Goal: Task Accomplishment & Management: Manage account settings

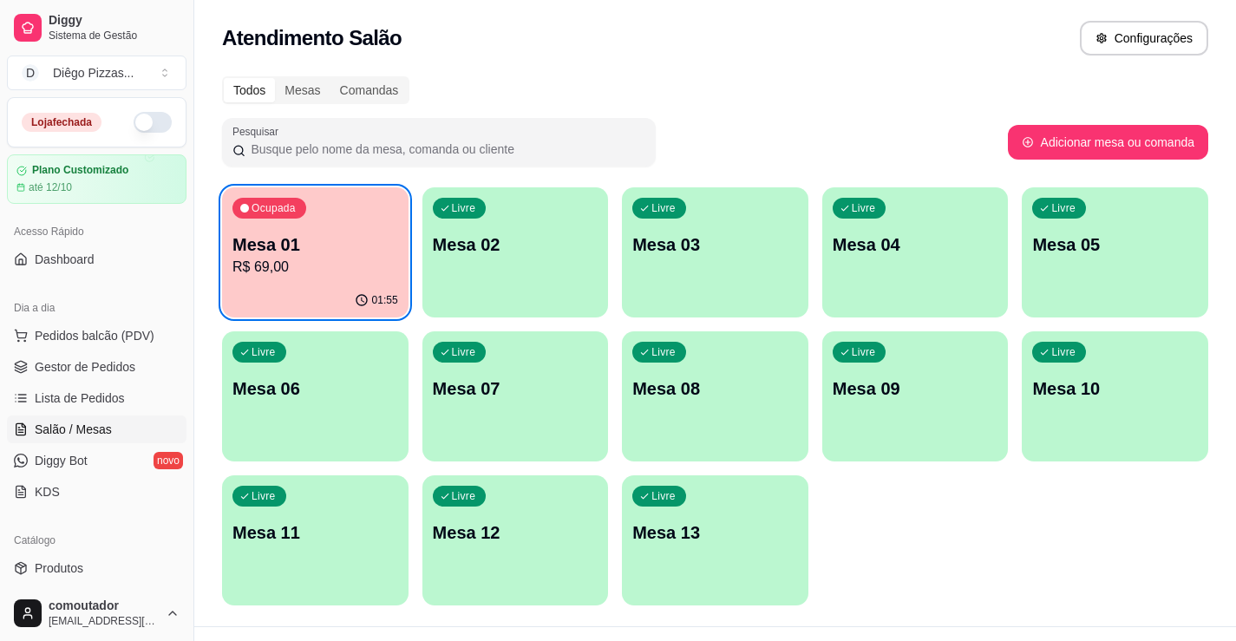
click at [259, 256] on div "Mesa 01 R$ 69,00" at bounding box center [316, 255] width 166 height 45
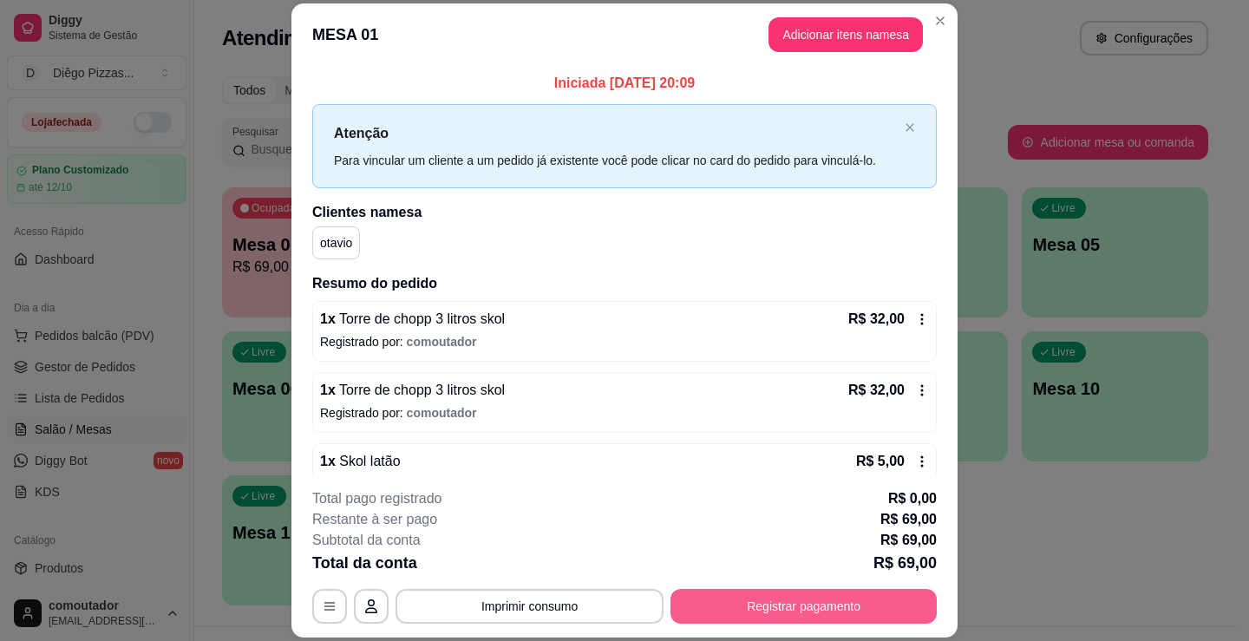
click at [759, 597] on button "Registrar pagamento" at bounding box center [804, 606] width 266 height 35
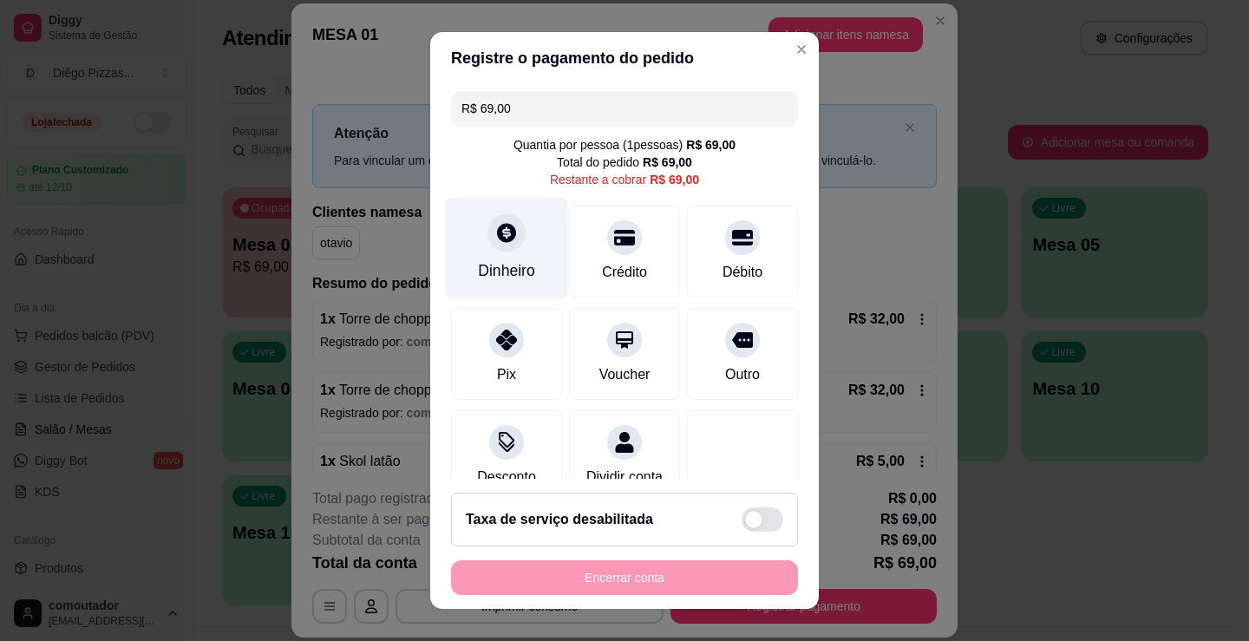
click at [495, 244] on icon at bounding box center [506, 232] width 23 height 23
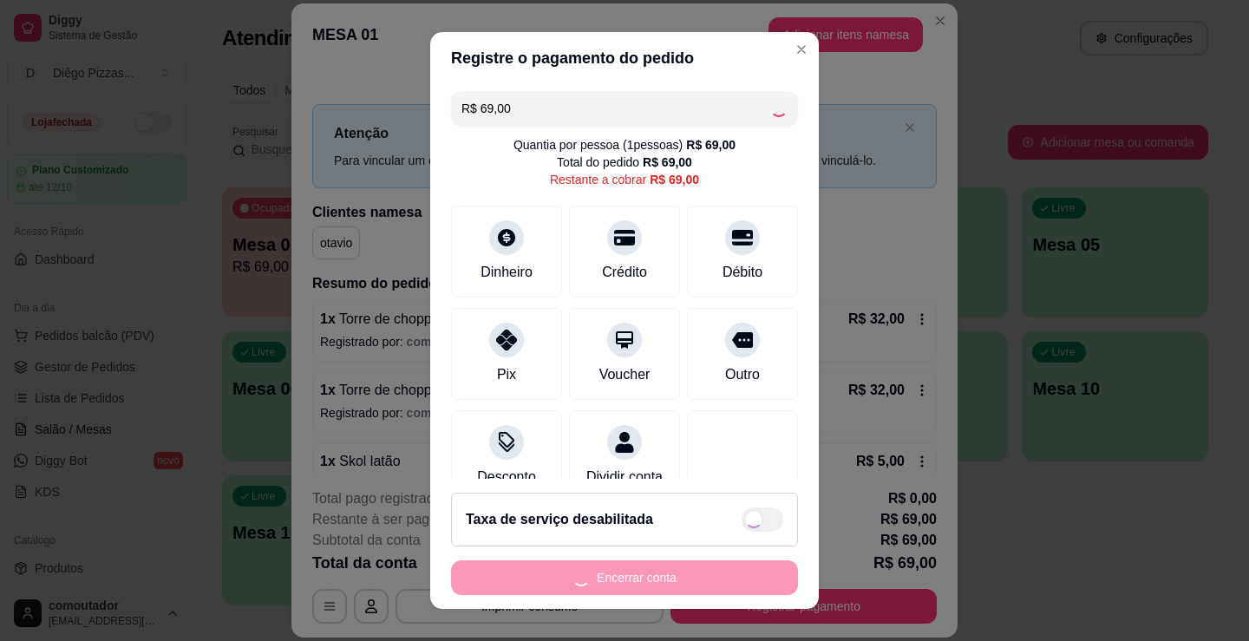
type input "R$ 0,00"
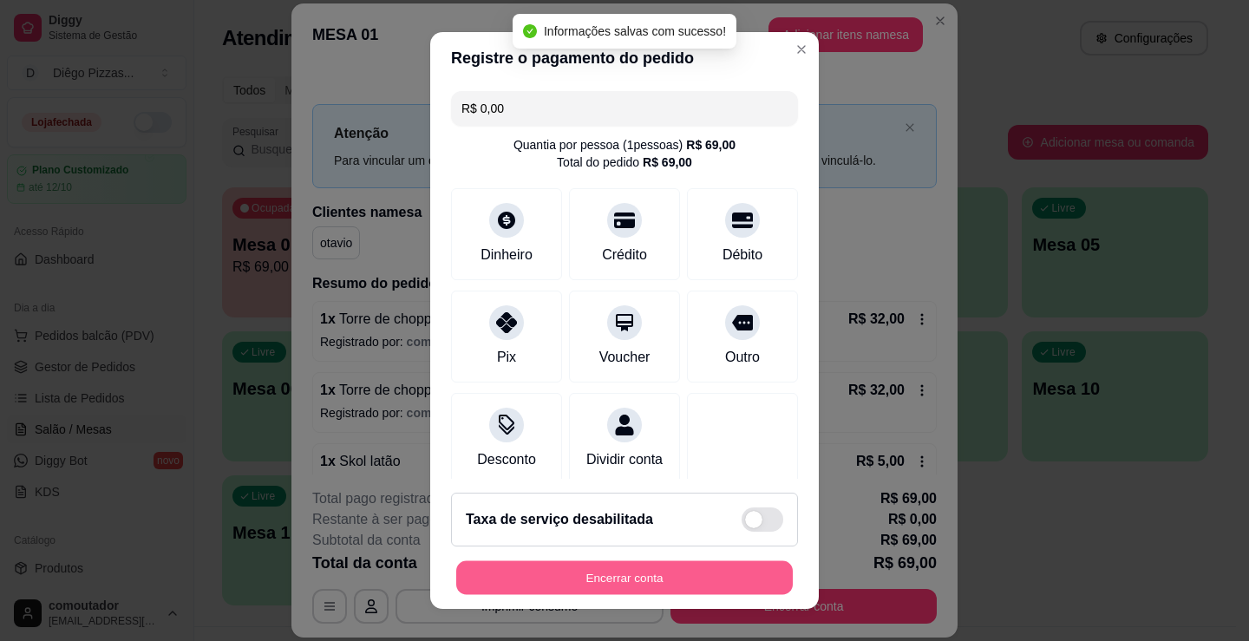
click at [658, 582] on button "Encerrar conta" at bounding box center [624, 578] width 337 height 34
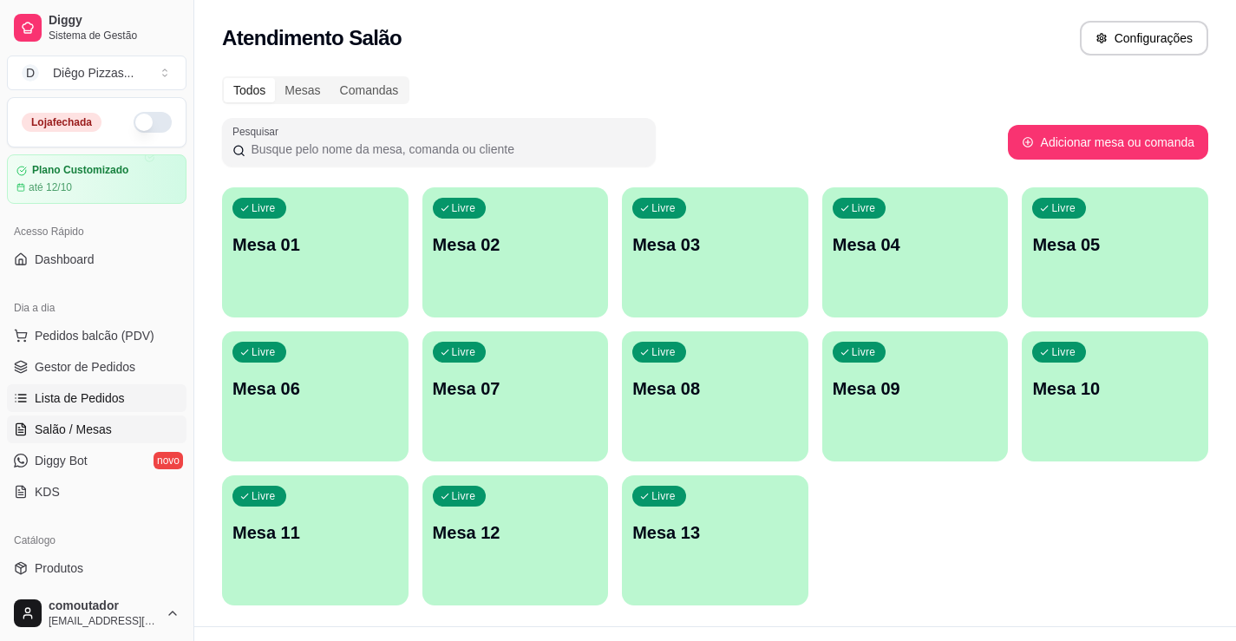
click at [76, 392] on span "Lista de Pedidos" at bounding box center [80, 398] width 90 height 17
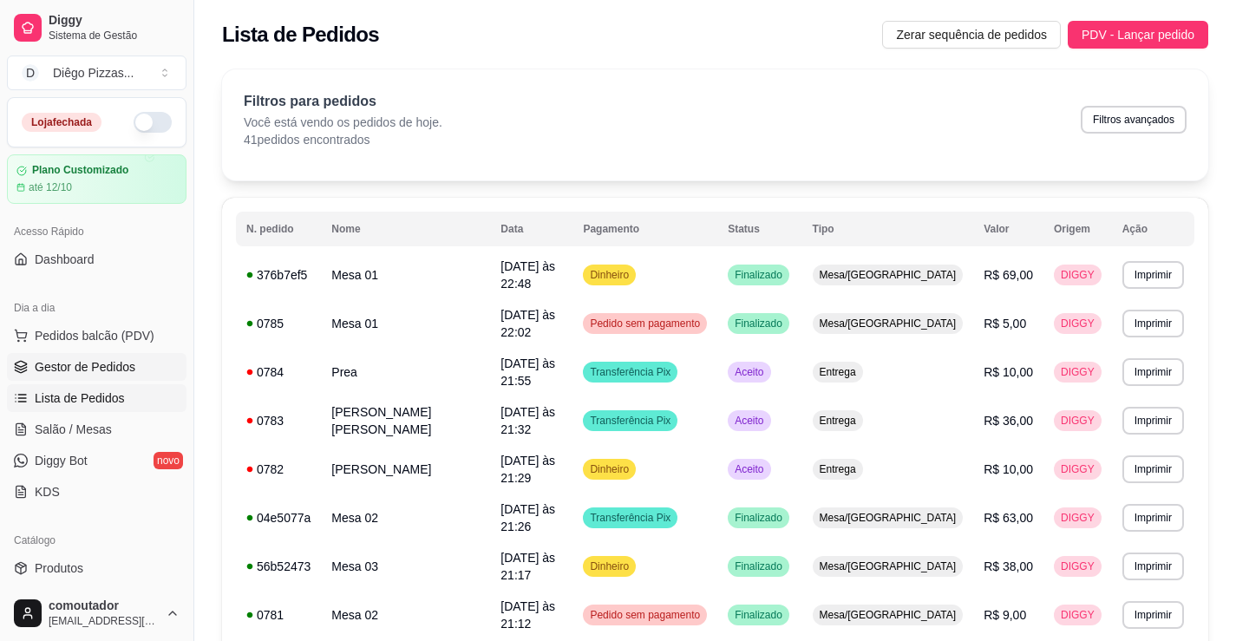
click at [117, 366] on span "Gestor de Pedidos" at bounding box center [85, 366] width 101 height 17
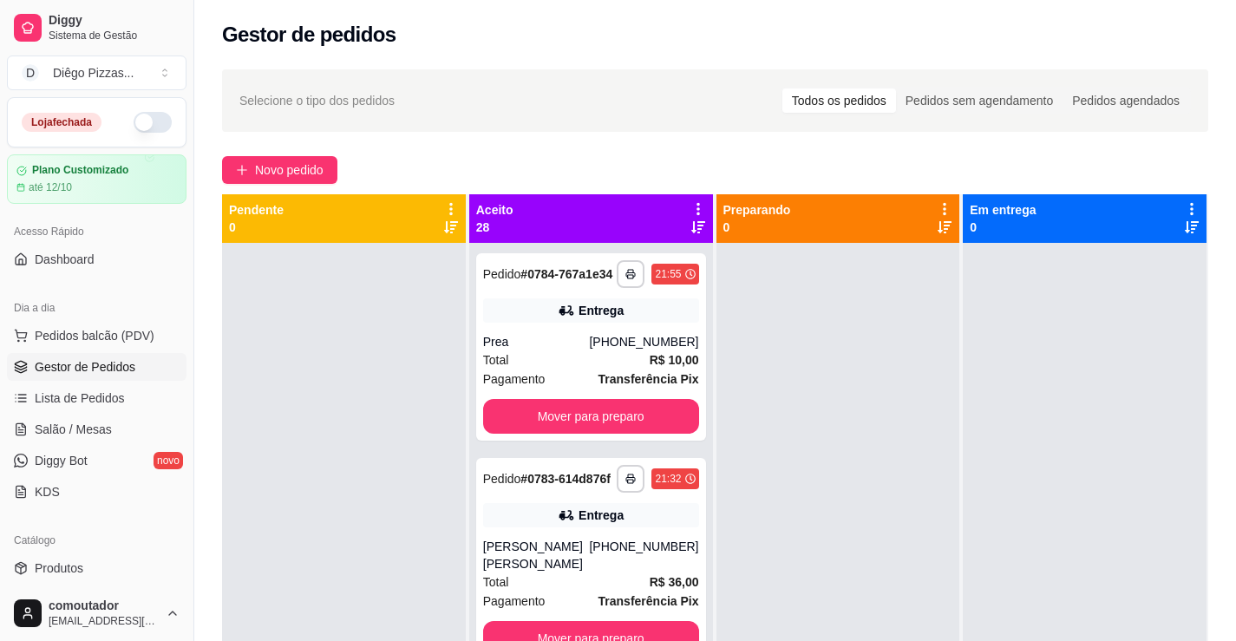
click at [697, 203] on icon at bounding box center [698, 209] width 3 height 12
click at [651, 279] on span "Com essa opção você tem a opção de mover todos os pedidos que estão em uma etap…" at bounding box center [585, 262] width 206 height 33
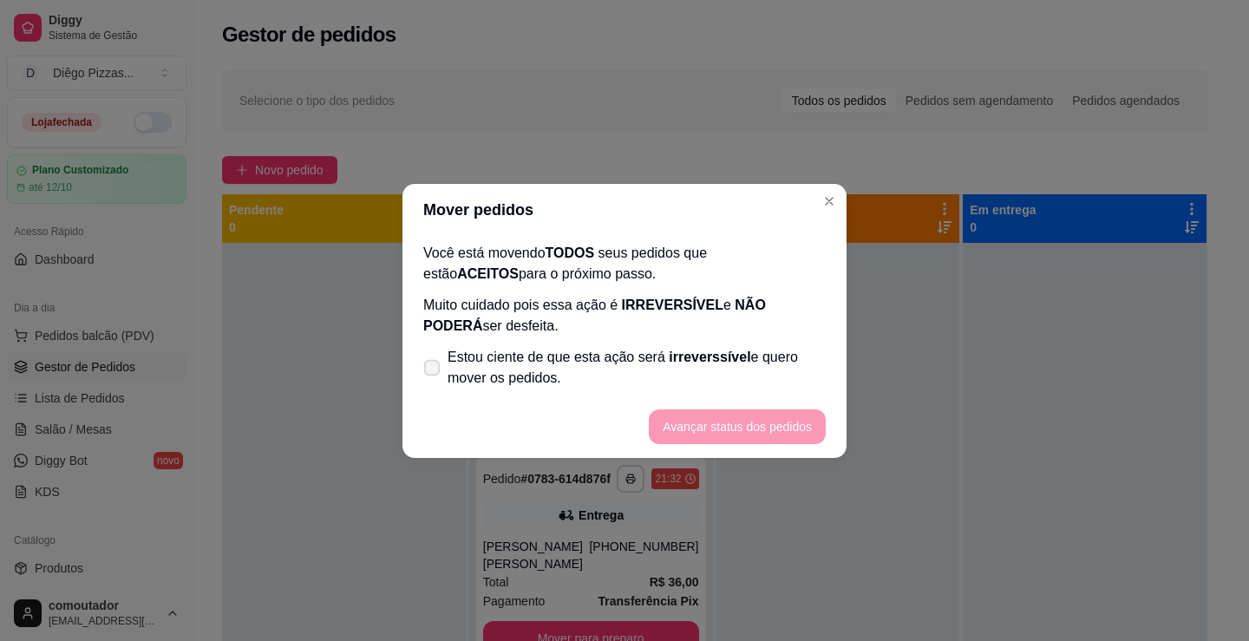
click at [556, 371] on span "Estou ciente de que esta ação será irreverssível e quero mover os pedidos." at bounding box center [637, 368] width 378 height 42
click at [434, 371] on input "Estou ciente de que esta ação será irreverssível e quero mover os pedidos." at bounding box center [428, 375] width 11 height 11
checkbox input "true"
click at [733, 436] on button "Avançar status dos pedidos" at bounding box center [738, 427] width 172 height 34
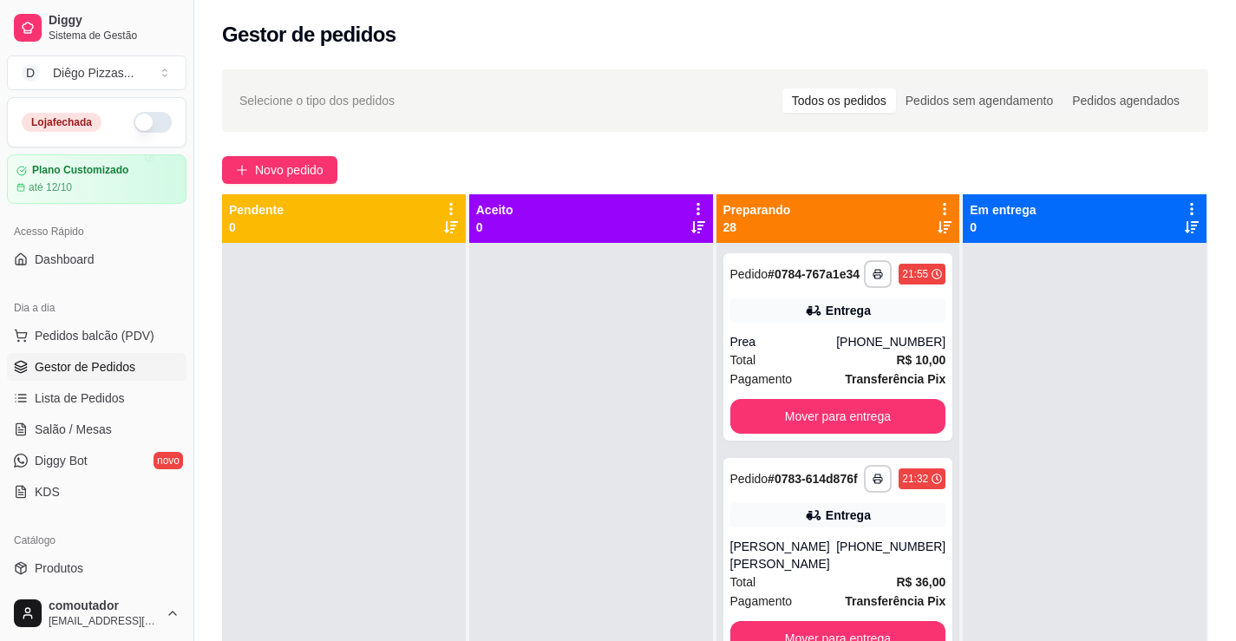
click at [937, 203] on icon at bounding box center [945, 209] width 16 height 16
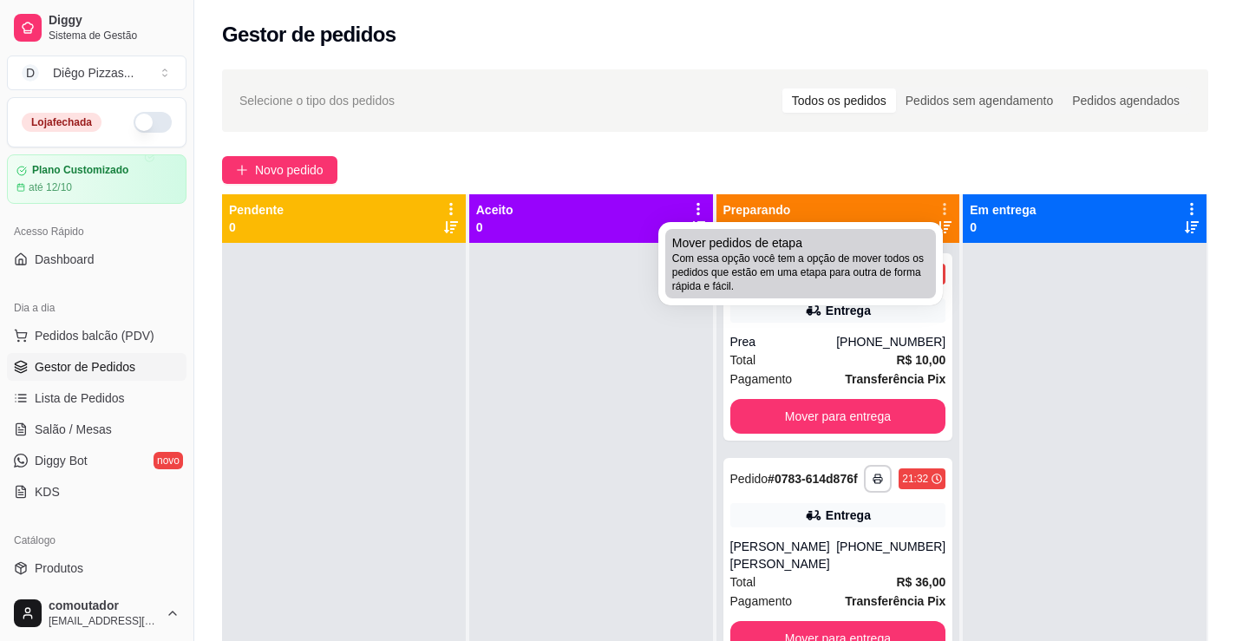
click at [882, 274] on span "Com essa opção você tem a opção de mover todos os pedidos que estão em uma etap…" at bounding box center [800, 273] width 257 height 42
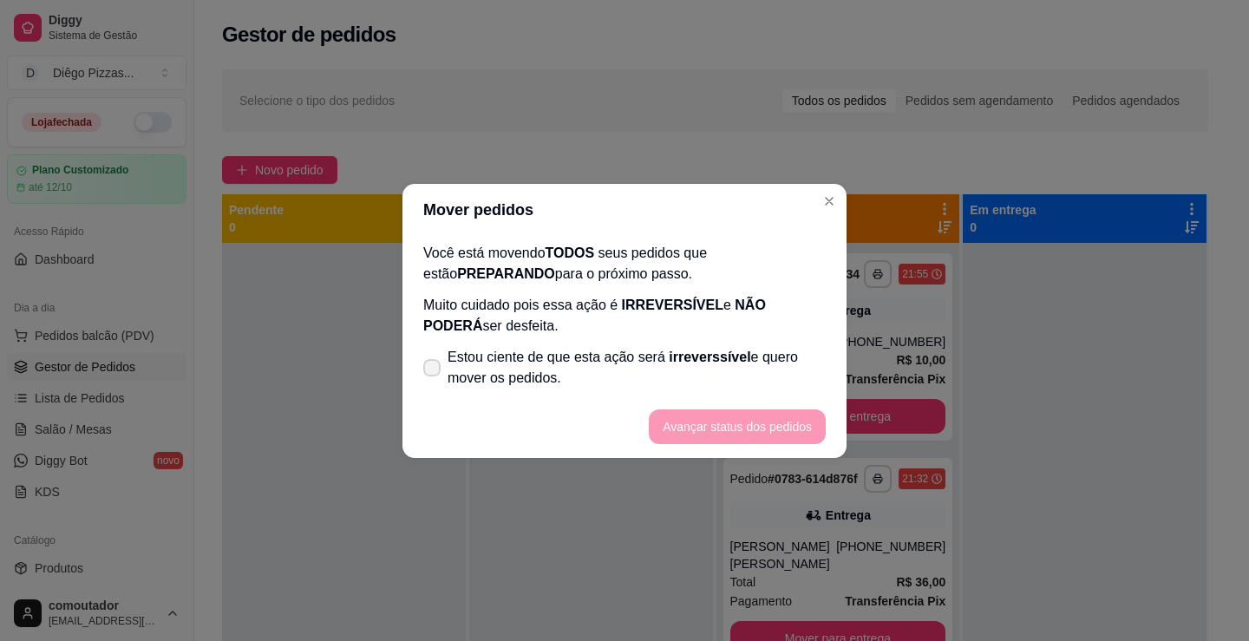
click at [718, 377] on span "Estou ciente de que esta ação será irreverssível e quero mover os pedidos." at bounding box center [637, 368] width 378 height 42
click at [434, 377] on input "Estou ciente de que esta ação será irreverssível e quero mover os pedidos." at bounding box center [428, 375] width 11 height 11
checkbox input "true"
click at [789, 411] on button "Avançar status dos pedidos" at bounding box center [737, 427] width 177 height 35
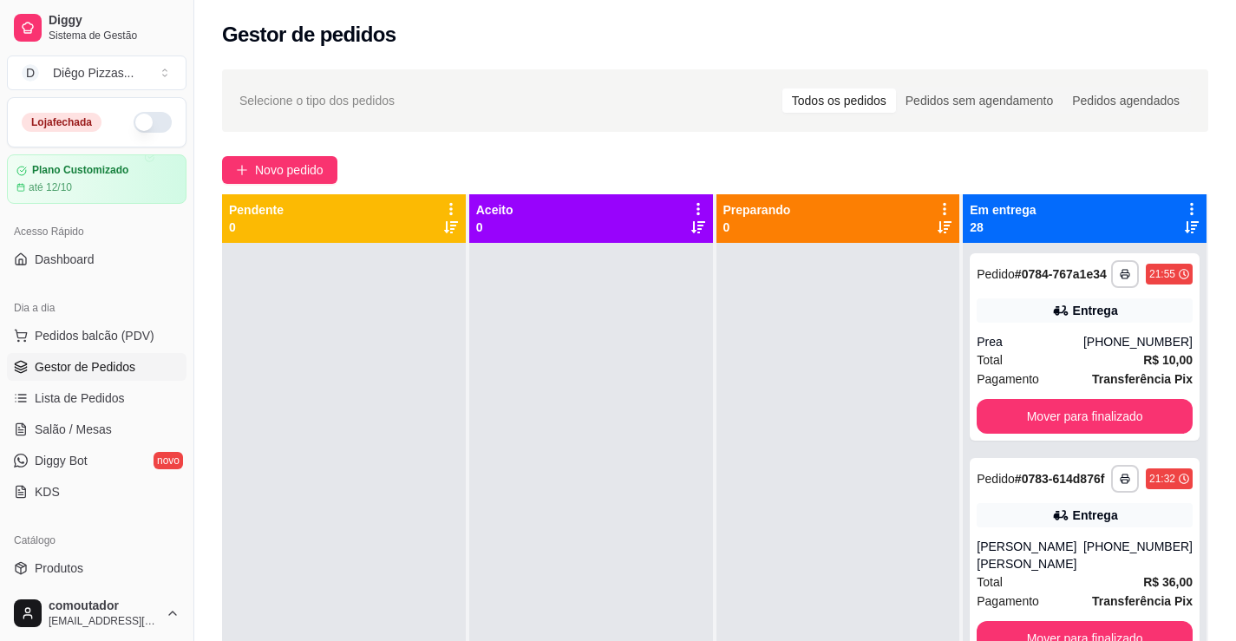
click at [1177, 199] on div "Em entrega 28" at bounding box center [1085, 218] width 244 height 49
click at [1184, 207] on icon at bounding box center [1192, 209] width 16 height 16
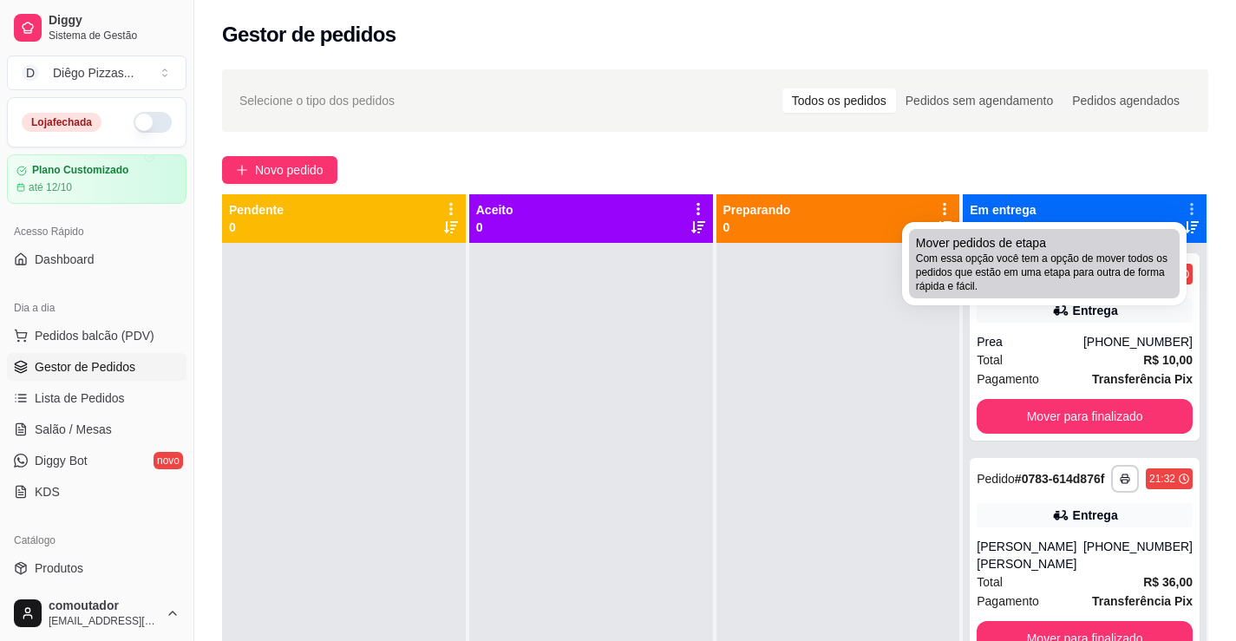
click at [970, 284] on span "Com essa opção você tem a opção de mover todos os pedidos que estão em uma etap…" at bounding box center [1044, 273] width 257 height 42
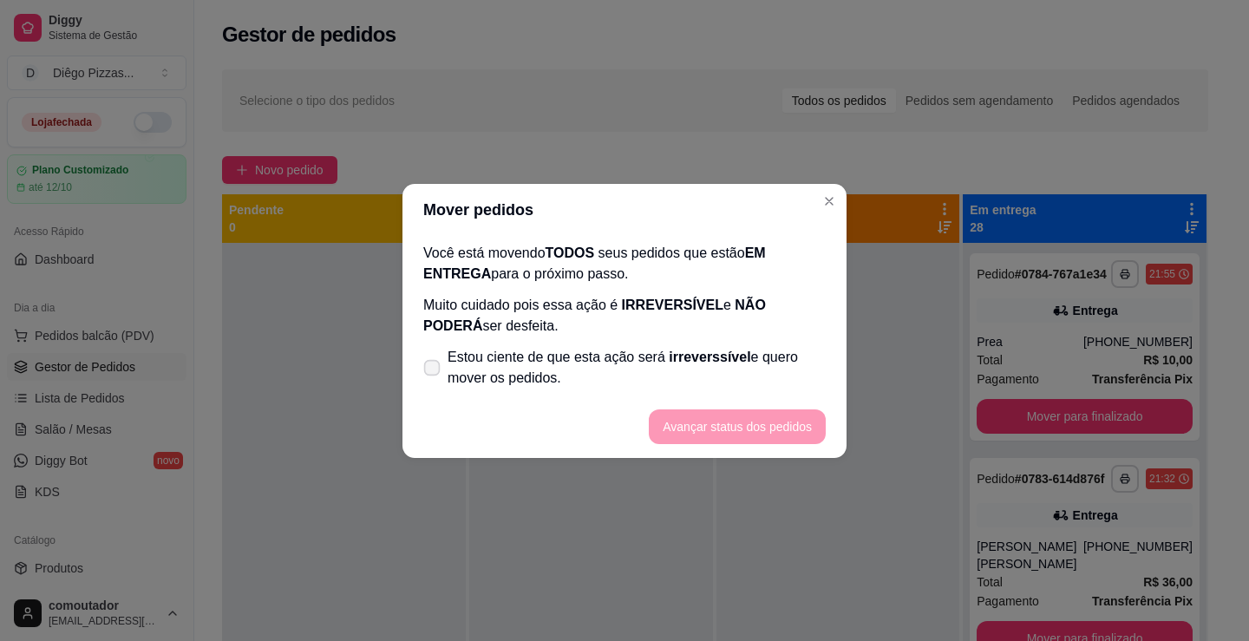
click at [712, 361] on span "irreverssível" at bounding box center [710, 357] width 82 height 15
click at [434, 370] on input "Estou ciente de que esta ação será irreverssível e quero mover os pedidos." at bounding box center [428, 375] width 11 height 11
checkbox input "true"
click at [752, 421] on button "Avançar status dos pedidos" at bounding box center [737, 427] width 177 height 35
